Goal: Find specific page/section: Find specific page/section

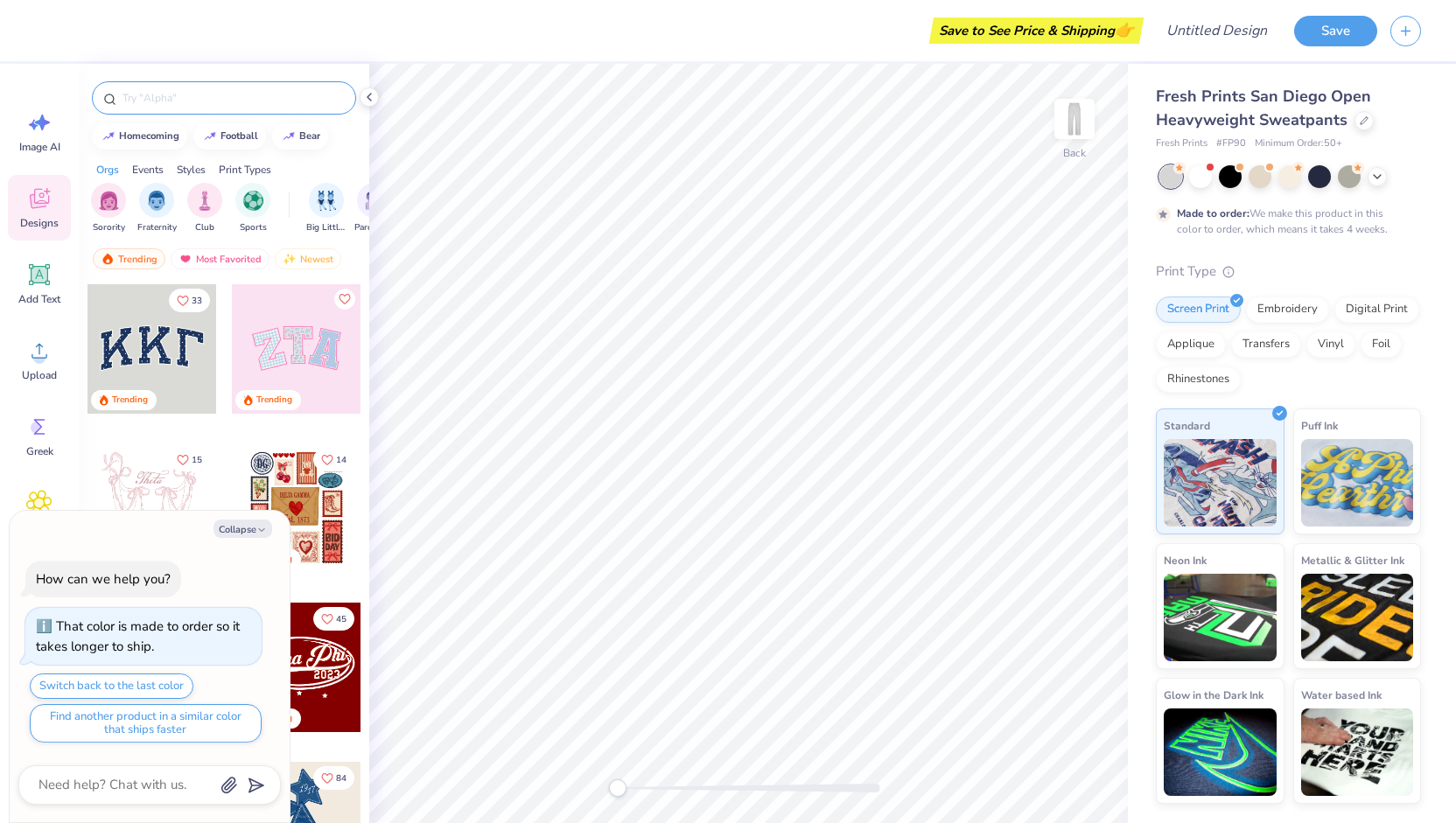
click at [167, 102] on input "text" at bounding box center [232, 97] width 224 height 18
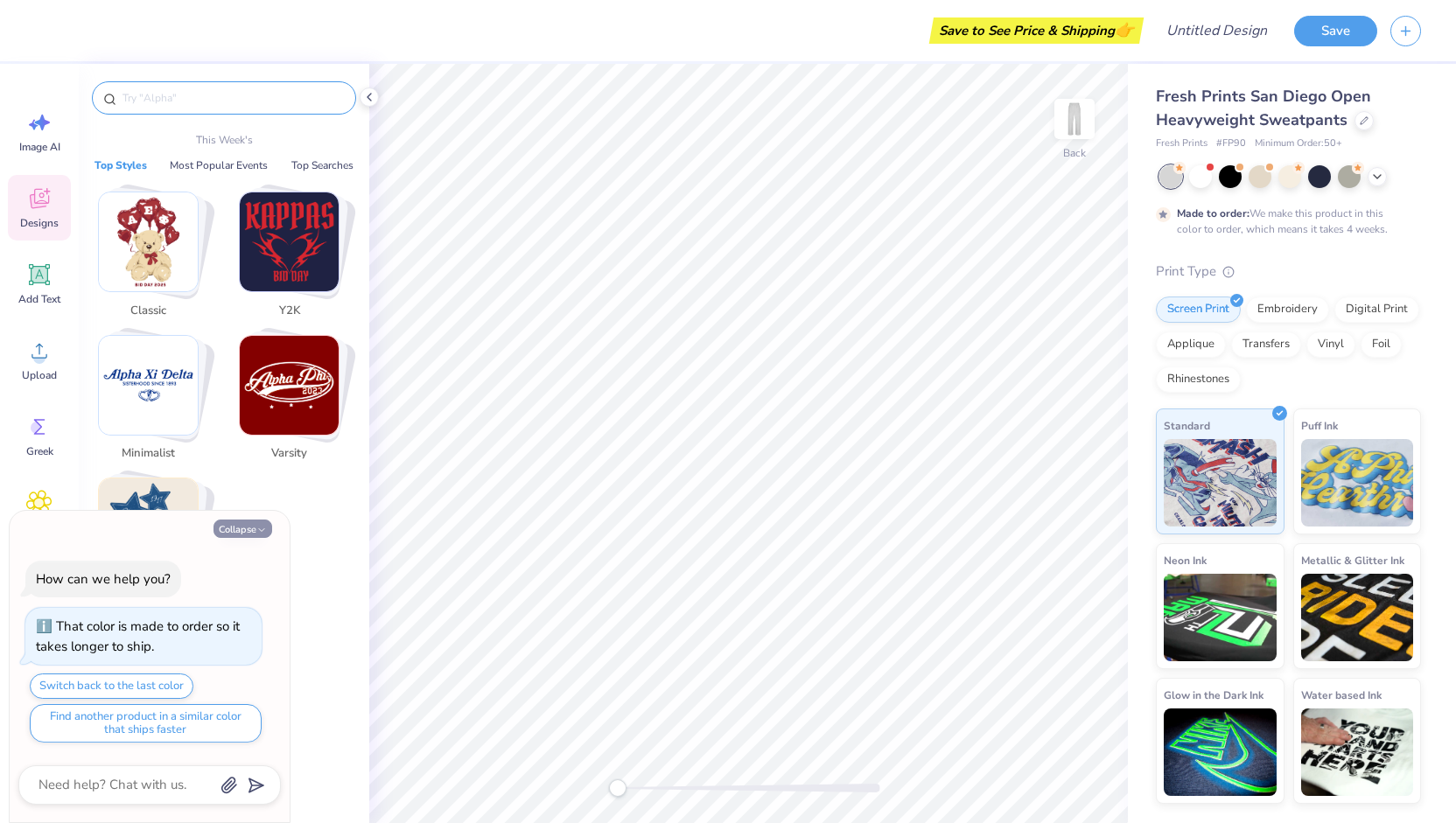
click at [254, 529] on button "Collapse" at bounding box center [242, 528] width 59 height 19
type textarea "x"
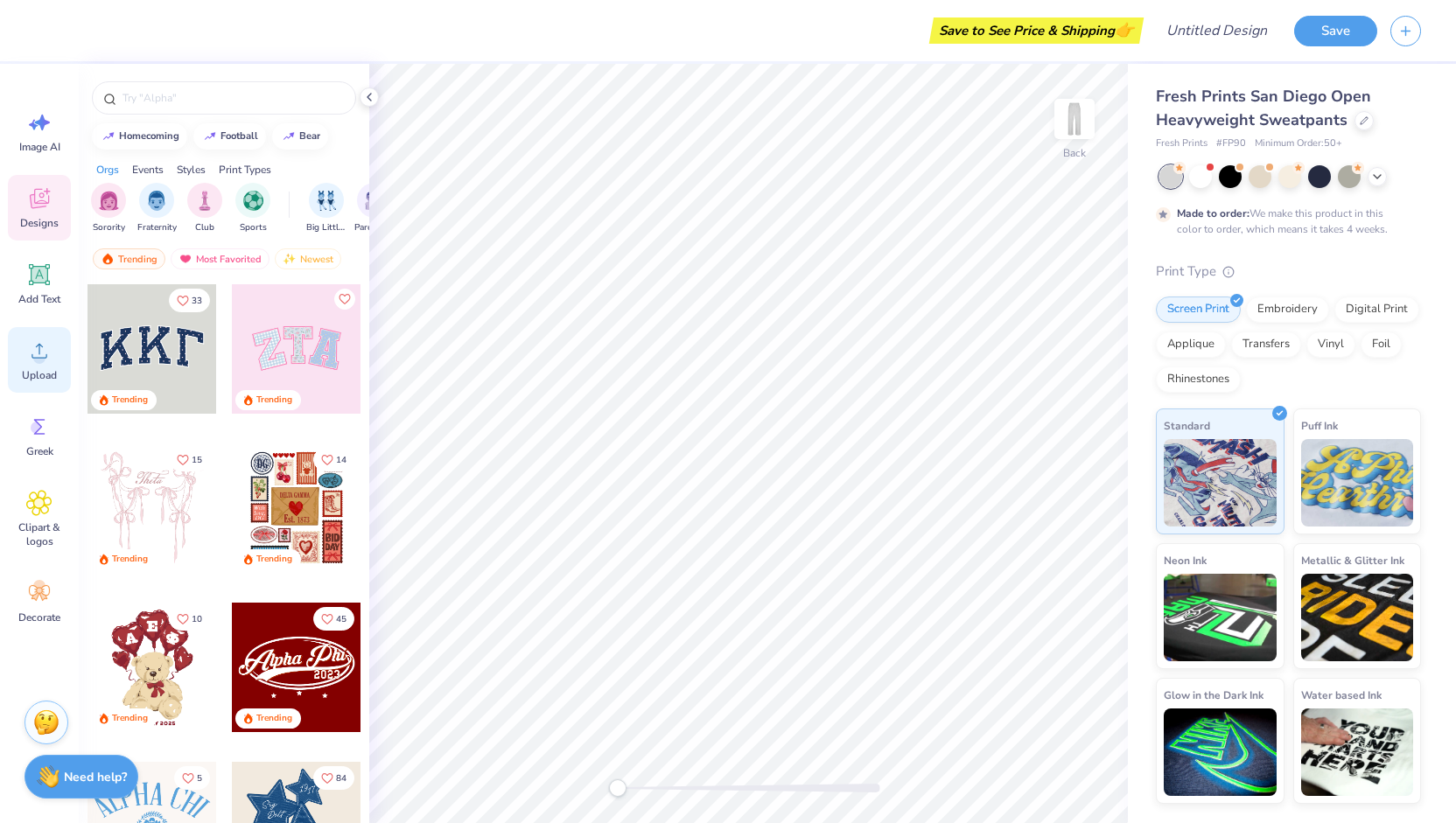
click at [42, 356] on circle at bounding box center [39, 357] width 12 height 12
